Goal: Task Accomplishment & Management: Use online tool/utility

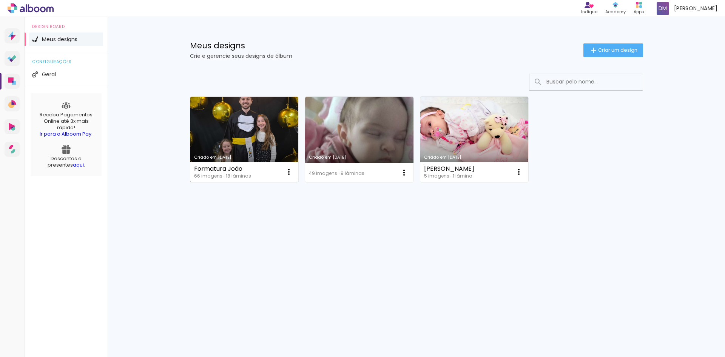
click at [261, 169] on div "Formatura João 66 imagens ∙ 18 lâminas Abrir Fazer uma cópia Excluir" at bounding box center [244, 172] width 108 height 20
click at [243, 170] on div "Formatura João" at bounding box center [222, 169] width 57 height 6
click at [229, 168] on div "Formatura João" at bounding box center [222, 169] width 57 height 6
click at [229, 152] on link "Criado em [DATE]" at bounding box center [244, 139] width 108 height 85
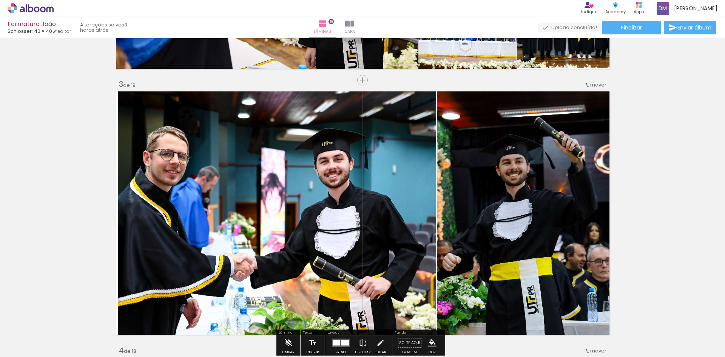
scroll to position [567, 0]
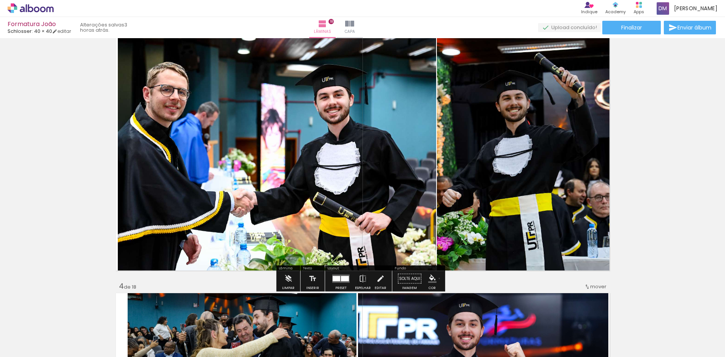
click at [437, 278] on paper-menu-button "#ffebee #ffcdd2 #ef9a9a #e57373 #ef5350 #f44336 #e53935 #d32f2f #c62828 #b71c1c…" at bounding box center [432, 279] width 14 height 14
click at [434, 280] on iron-icon "color picker" at bounding box center [432, 279] width 8 height 8
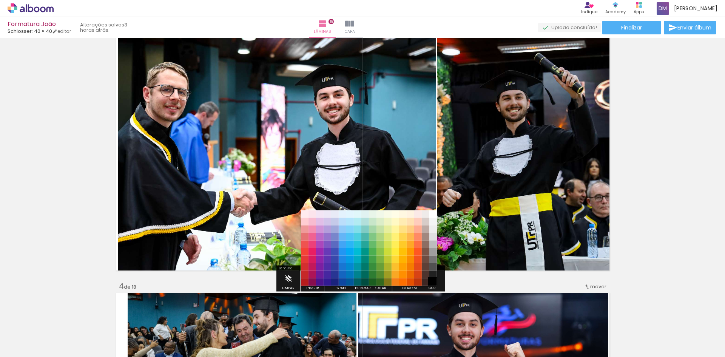
click at [434, 284] on paper-item "#000000" at bounding box center [434, 282] width 8 height 8
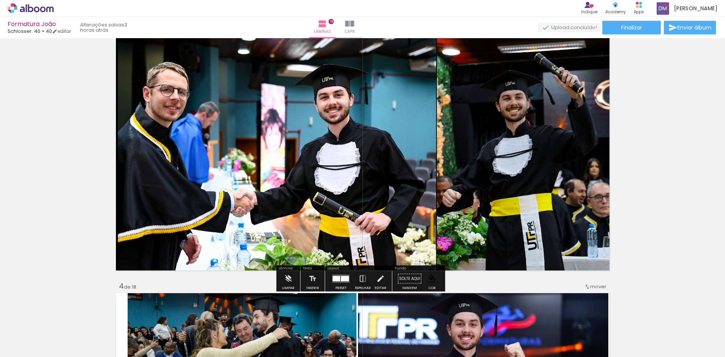
click at [434, 284] on paper-menu-button "#ffebee #ffcdd2 #ef9a9a #e57373 #ef5350 #f44336 #e53935 #d32f2f #c62828 #b71c1c…" at bounding box center [432, 279] width 14 height 14
click at [433, 278] on iron-icon "color picker" at bounding box center [432, 279] width 8 height 8
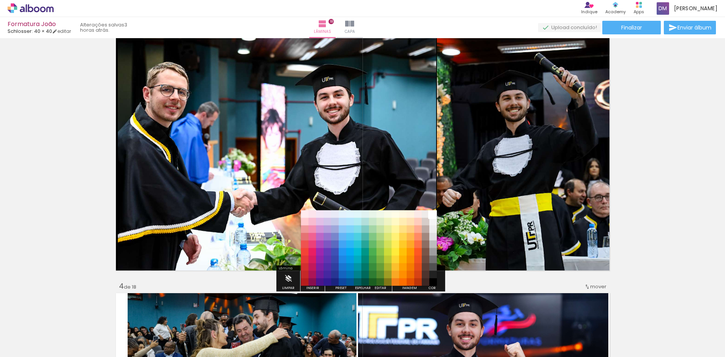
click at [436, 216] on paper-item "#ffffff" at bounding box center [434, 214] width 8 height 8
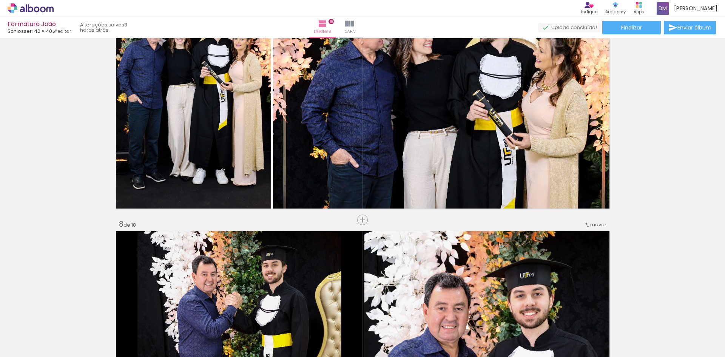
scroll to position [1662, 0]
